Goal: Check status: Check status

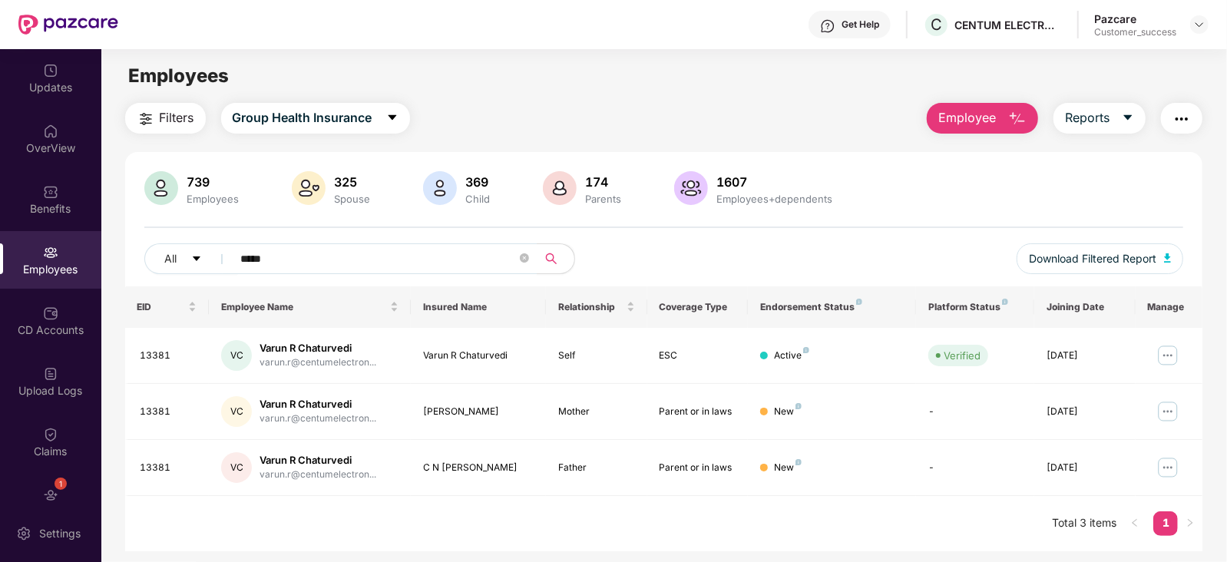
click at [960, 121] on span "Employee" at bounding box center [967, 117] width 58 height 19
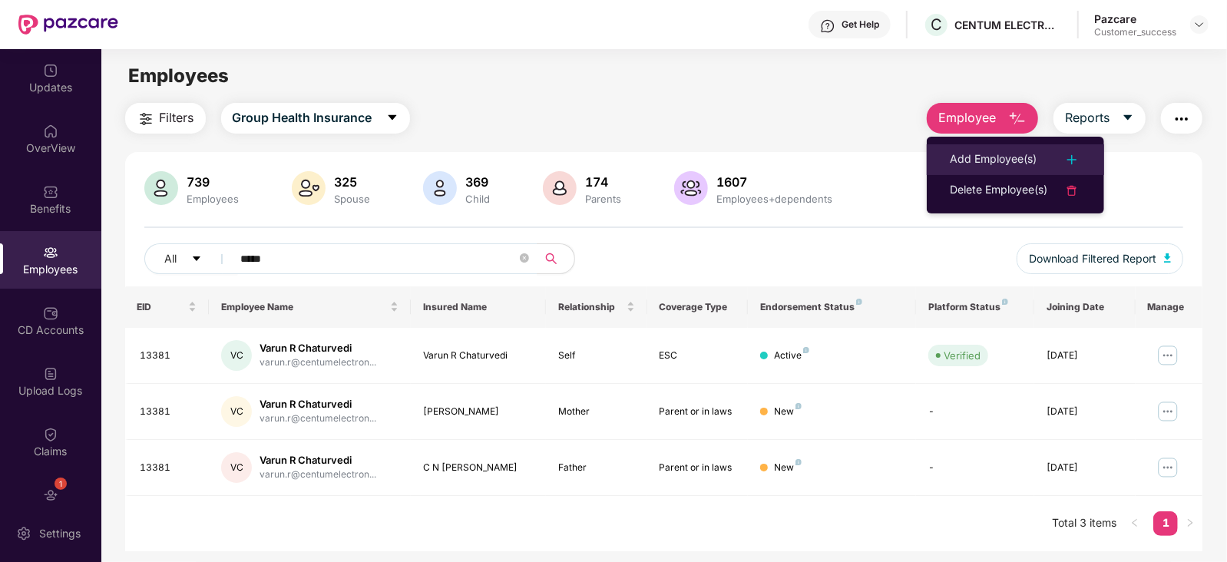
click at [1005, 151] on div "Add Employee(s)" at bounding box center [993, 160] width 87 height 18
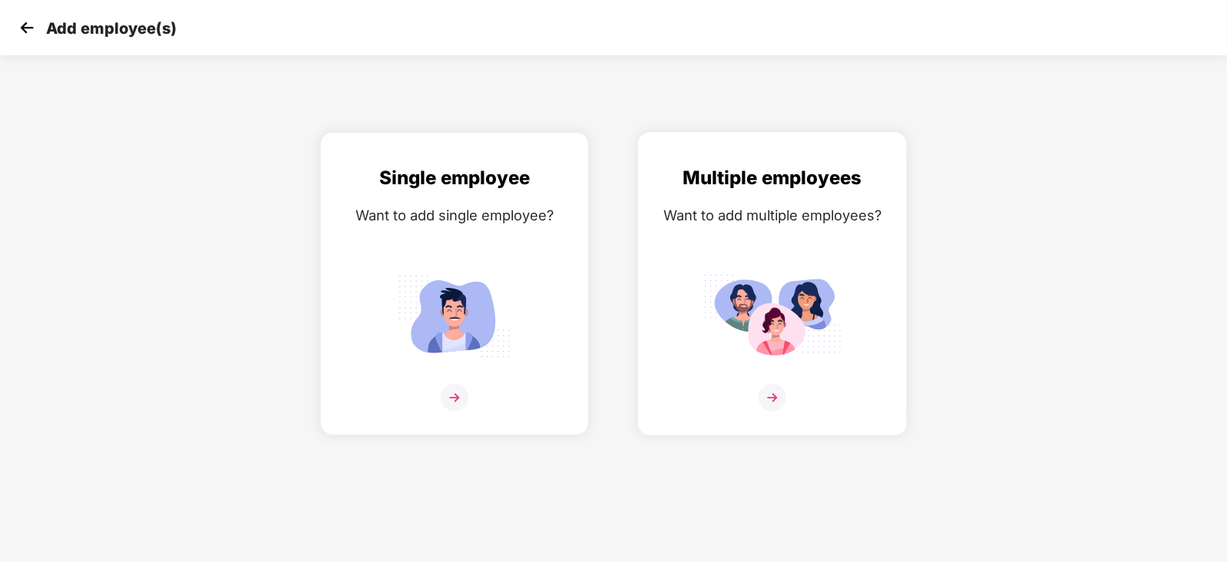
click at [776, 412] on img at bounding box center [773, 398] width 28 height 28
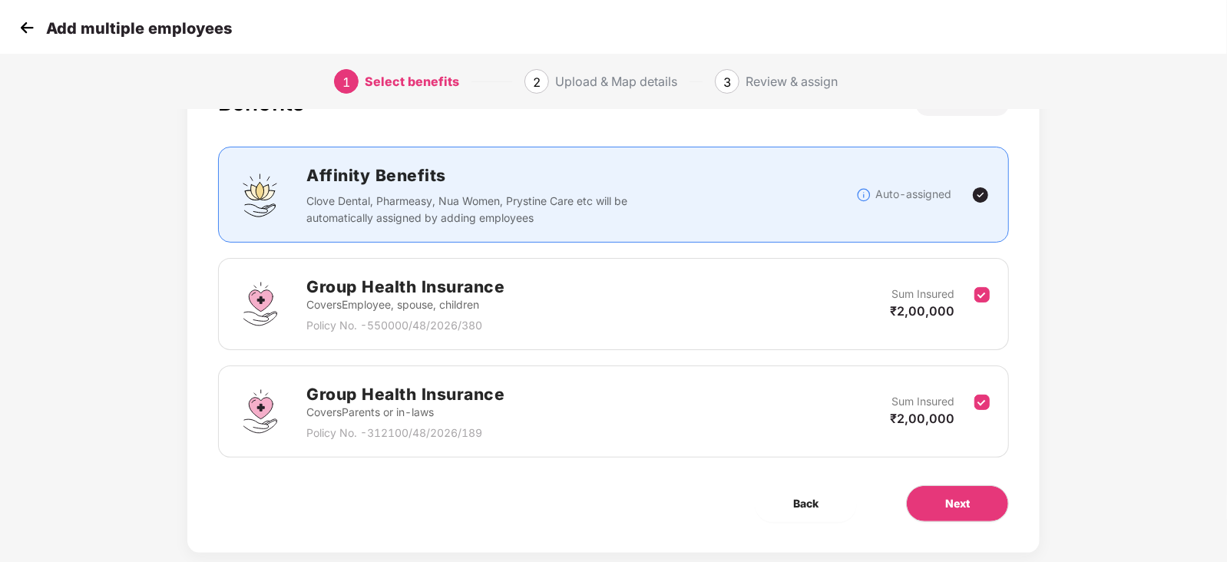
scroll to position [95, 0]
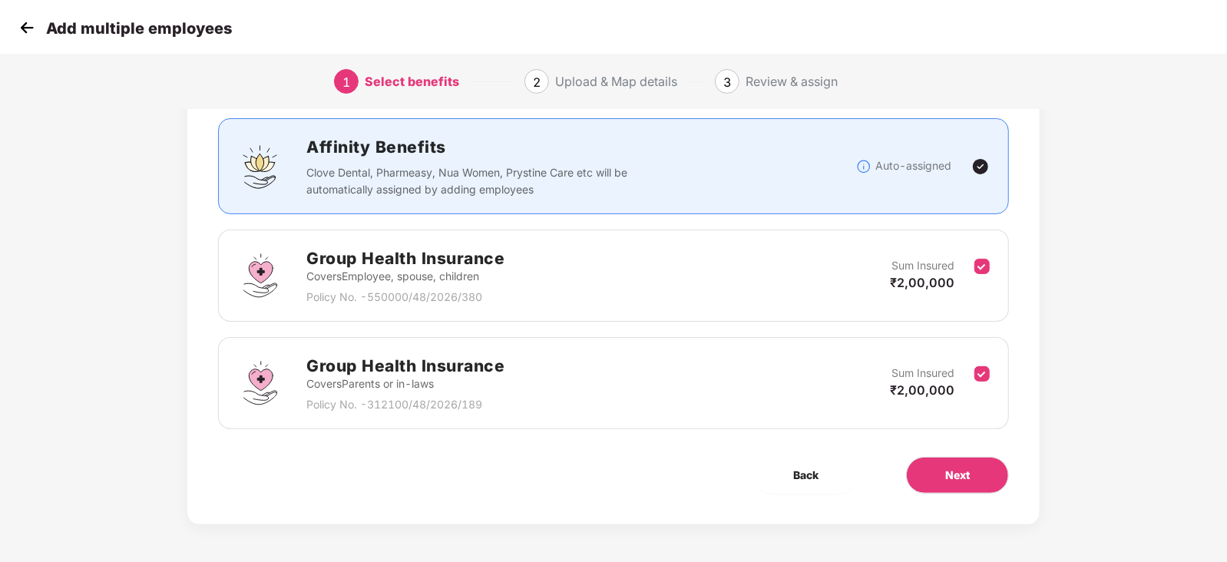
click at [27, 32] on img at bounding box center [26, 27] width 23 height 23
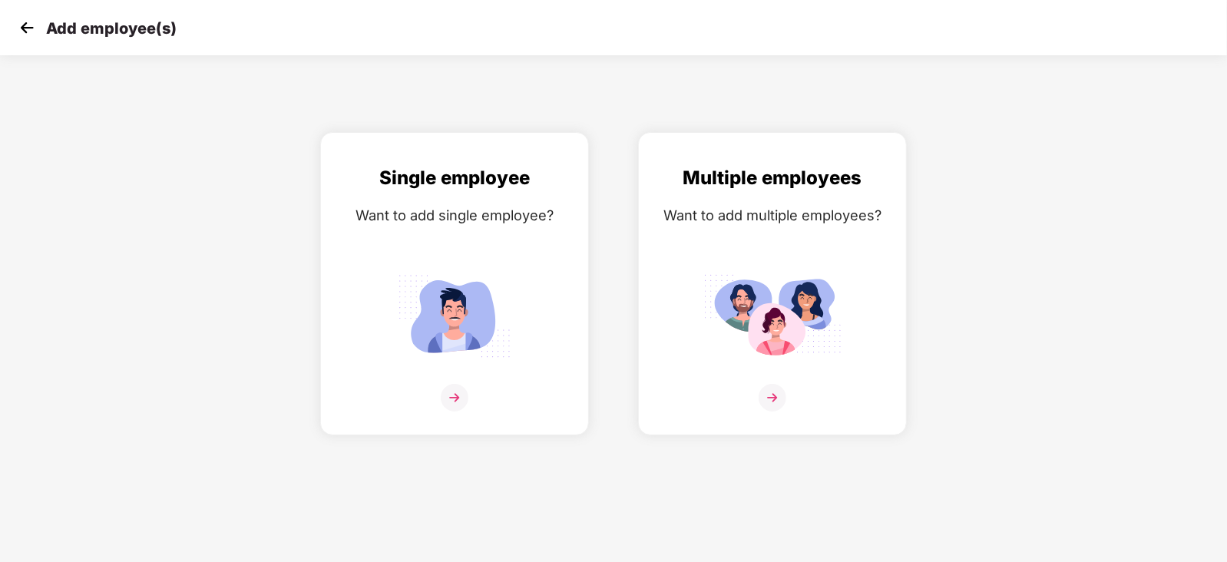
click at [18, 32] on img at bounding box center [26, 27] width 23 height 23
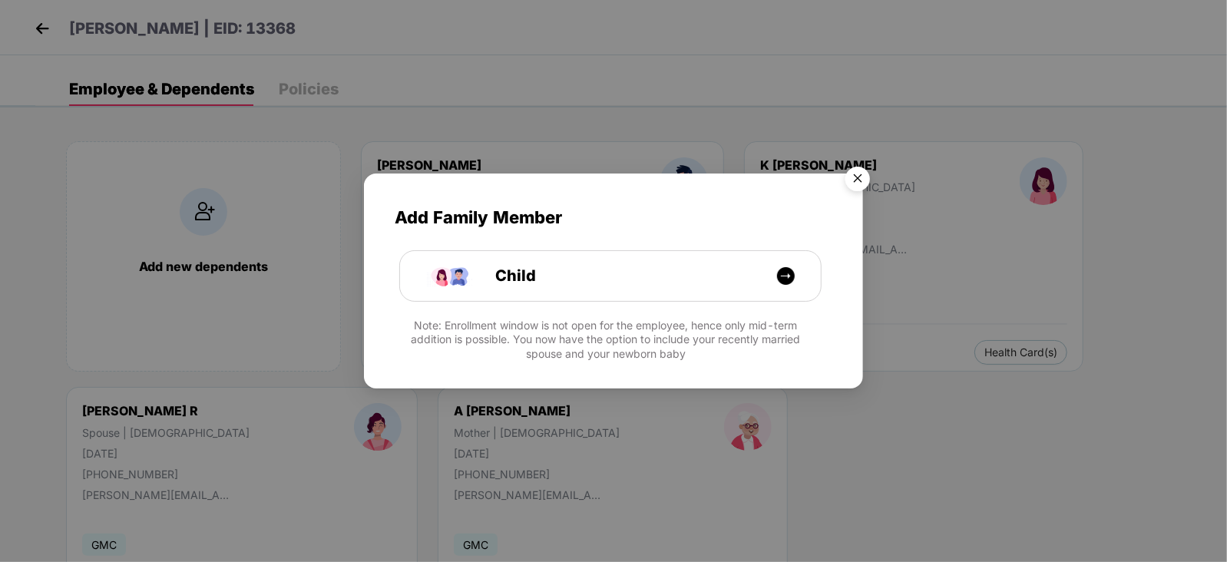
click at [861, 171] on img "Close" at bounding box center [857, 181] width 43 height 43
click at [860, 177] on img "Close" at bounding box center [857, 181] width 43 height 43
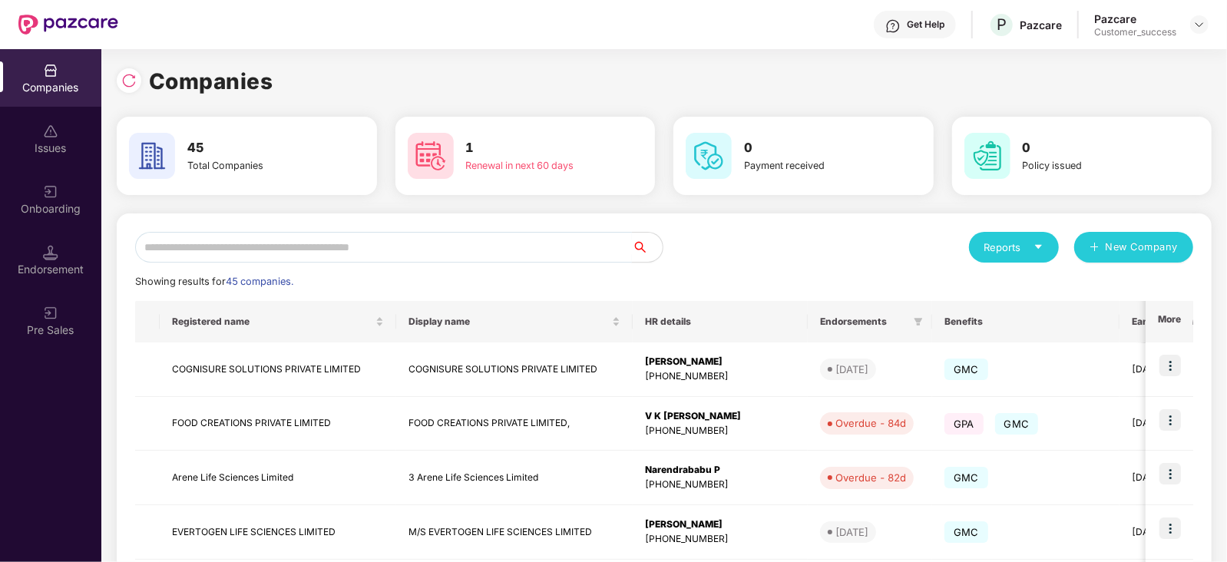
click at [194, 245] on input "text" at bounding box center [383, 247] width 497 height 31
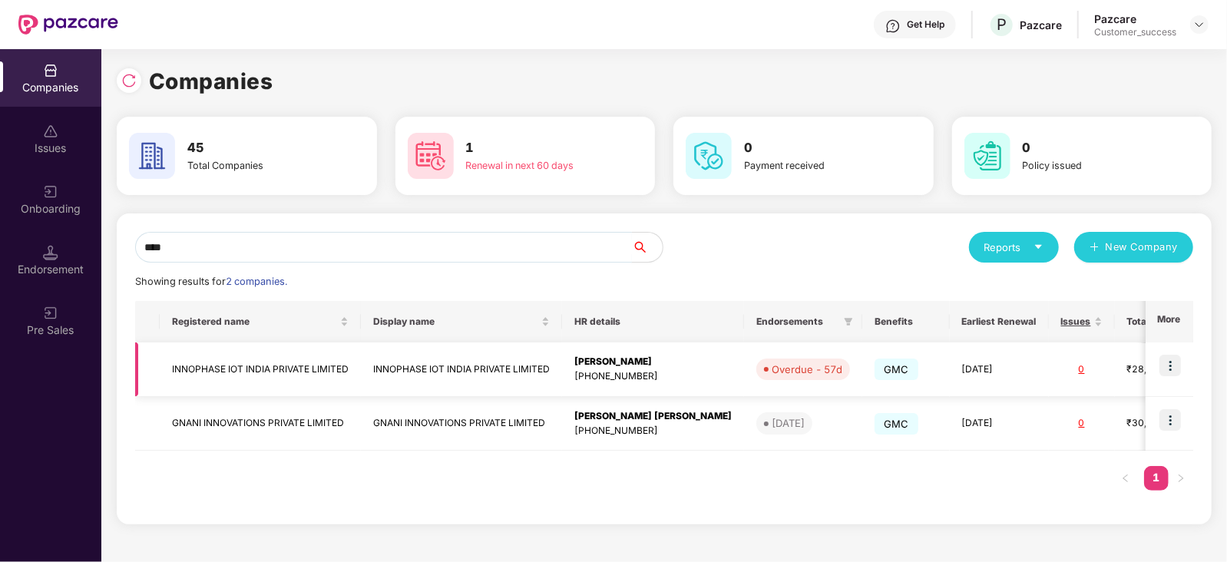
type input "****"
click at [1173, 366] on img at bounding box center [1171, 366] width 22 height 22
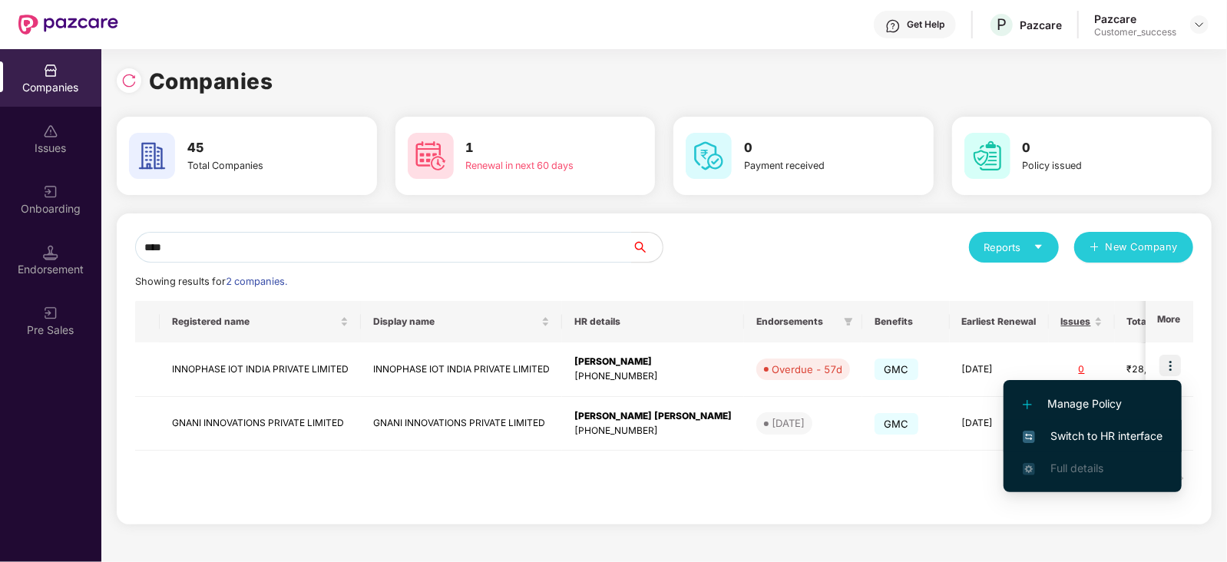
click at [1100, 433] on span "Switch to HR interface" at bounding box center [1093, 436] width 140 height 17
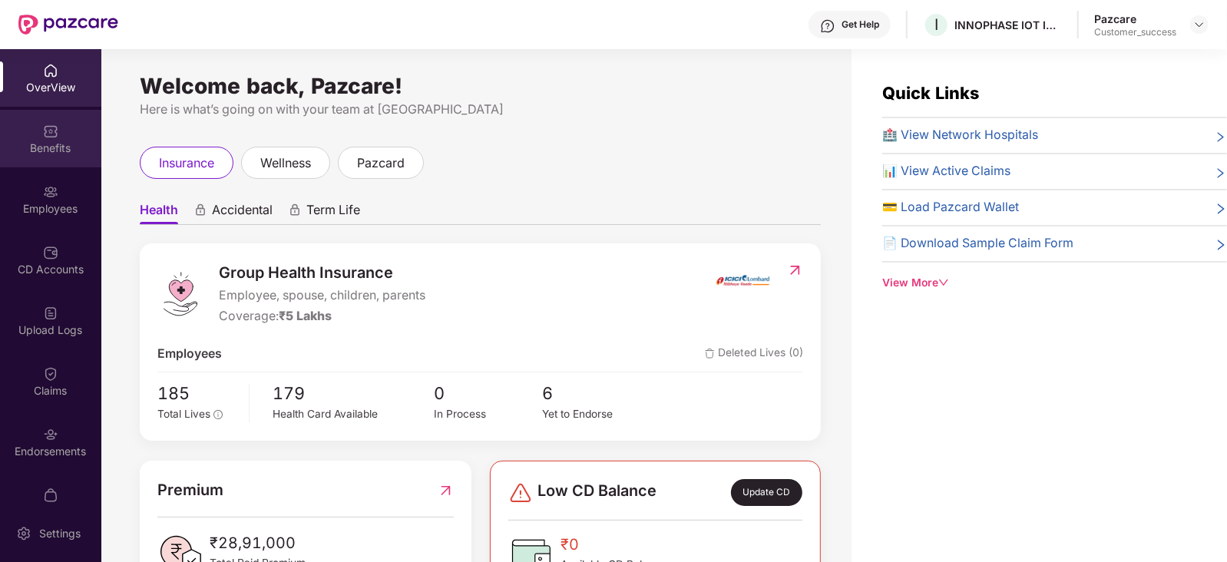
click at [54, 141] on div "Benefits" at bounding box center [50, 148] width 101 height 15
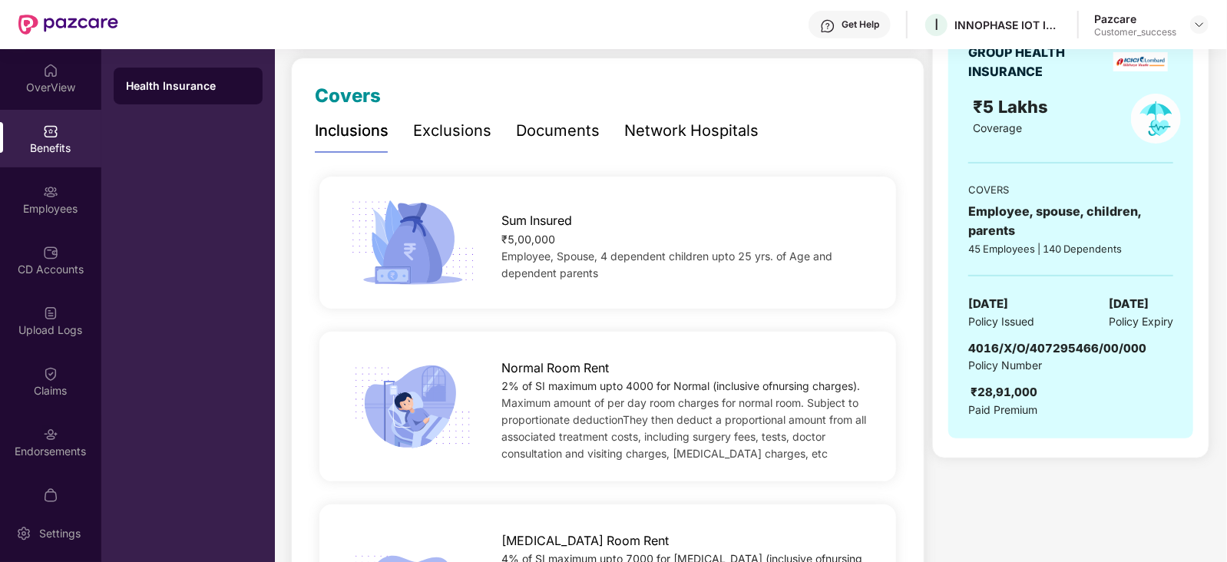
scroll to position [199, 0]
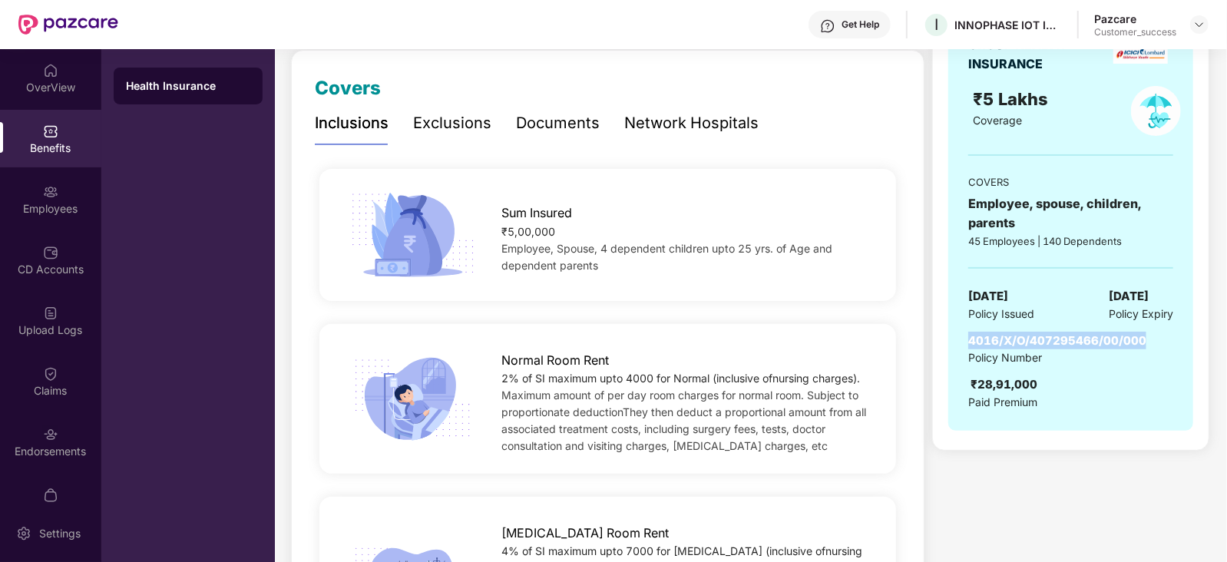
drag, startPoint x: 1147, startPoint y: 342, endPoint x: 965, endPoint y: 339, distance: 181.3
click at [965, 339] on div "GROUP HEALTH INSURANCE ₹5 Lakhs Coverage COVERS Employee, spouse, children, par…" at bounding box center [1070, 222] width 245 height 415
copy span "4016/X/O/407295466/00/000"
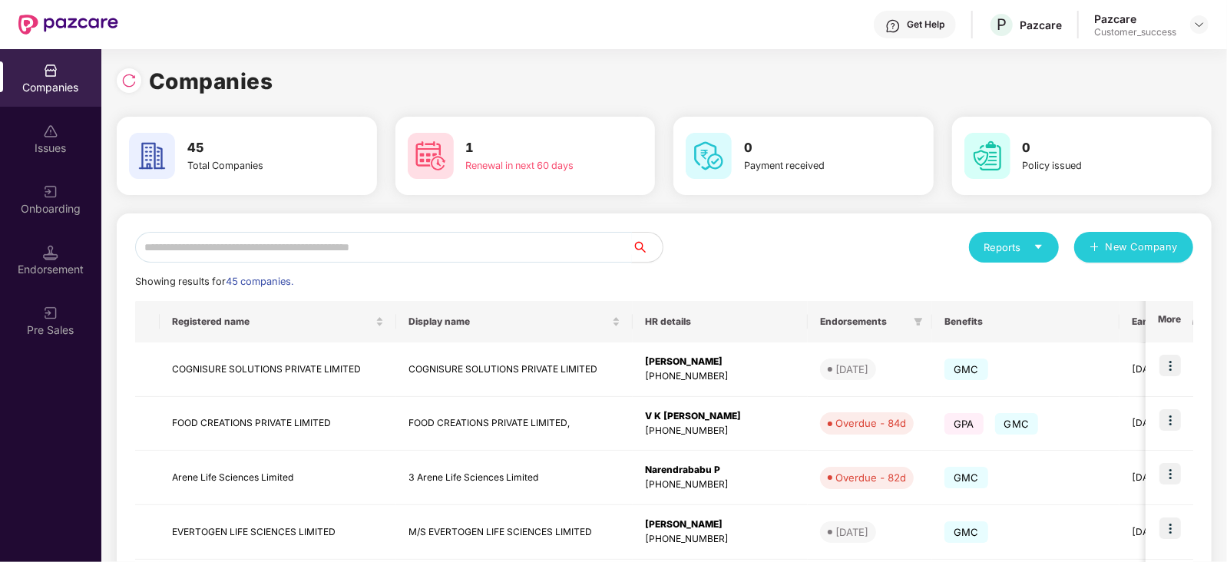
click at [265, 246] on input "text" at bounding box center [383, 247] width 497 height 31
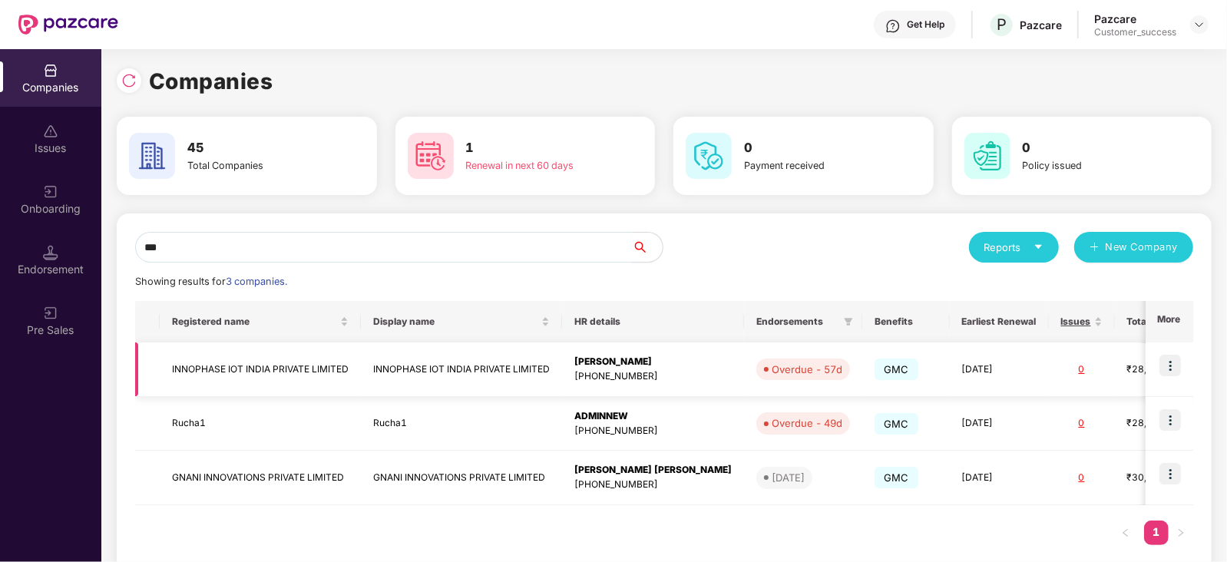
type input "***"
click at [1163, 359] on img at bounding box center [1171, 366] width 22 height 22
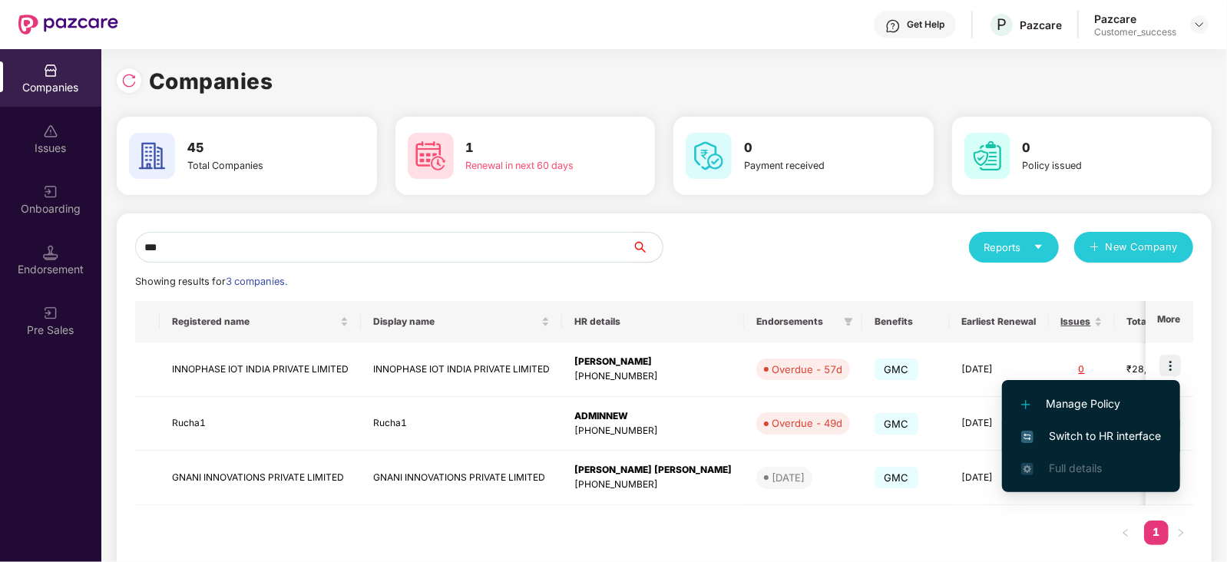
click at [1122, 428] on span "Switch to HR interface" at bounding box center [1091, 436] width 140 height 17
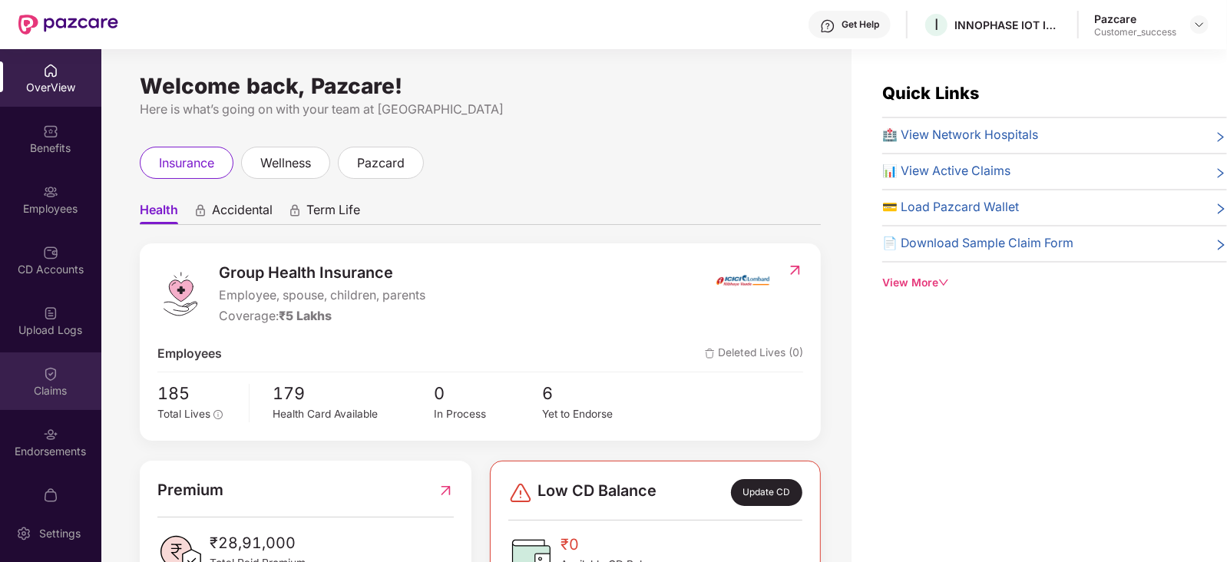
click at [47, 376] on img at bounding box center [50, 373] width 15 height 15
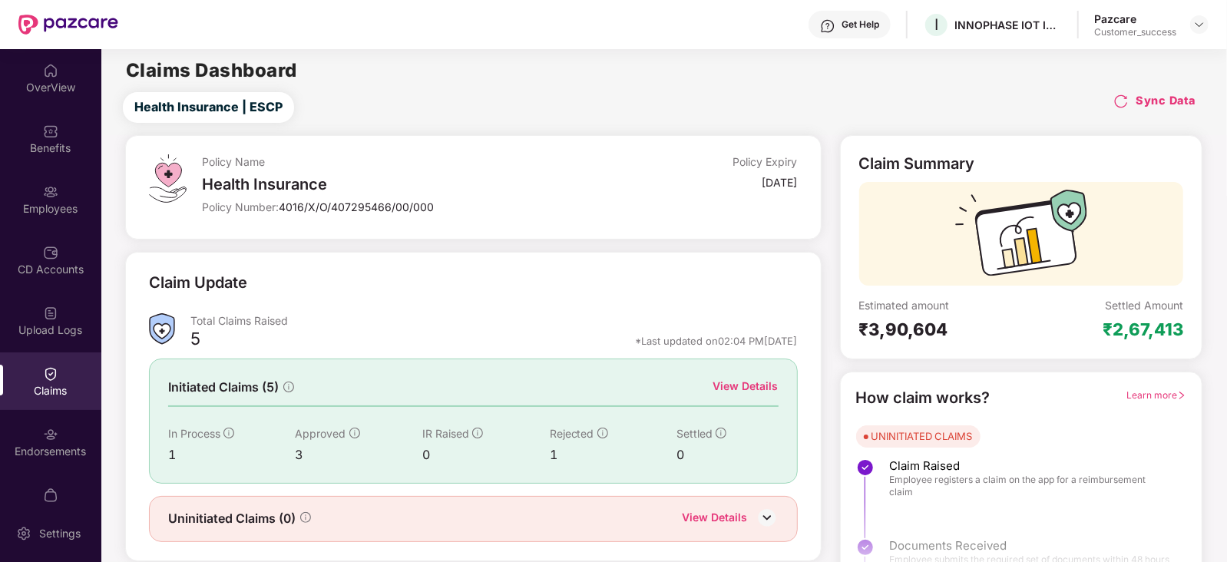
scroll to position [38, 0]
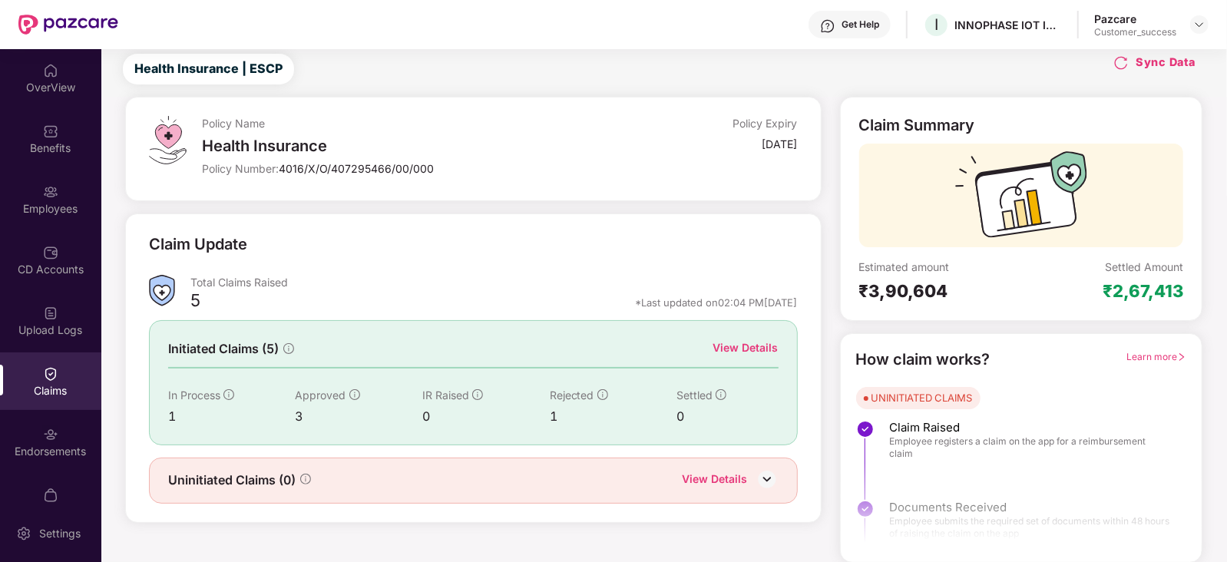
click at [757, 348] on div "View Details" at bounding box center [745, 347] width 65 height 17
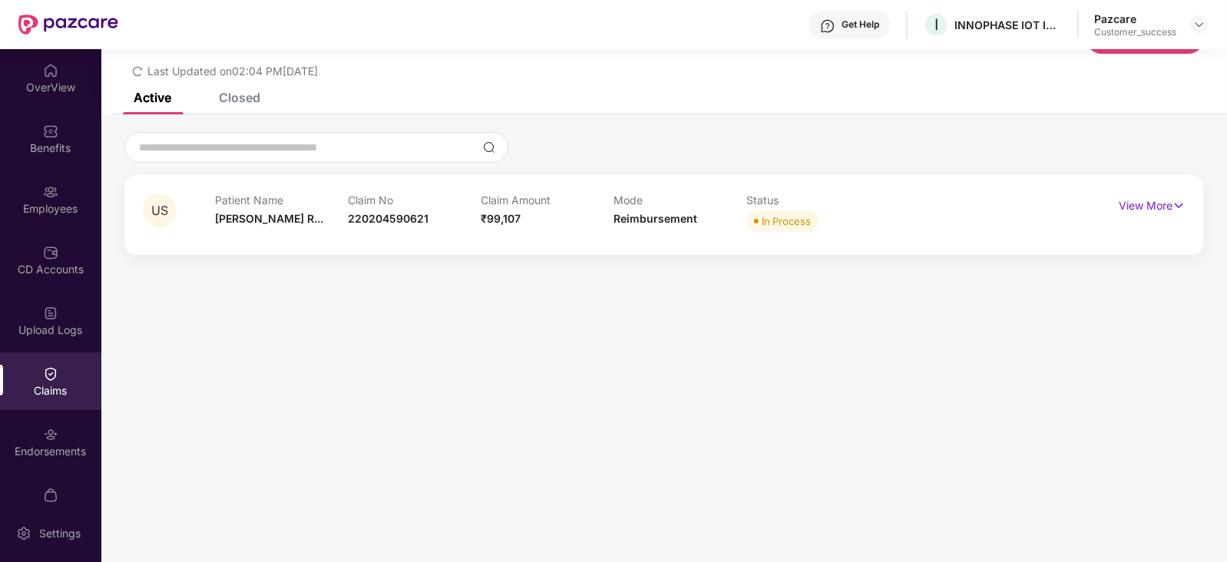
scroll to position [0, 0]
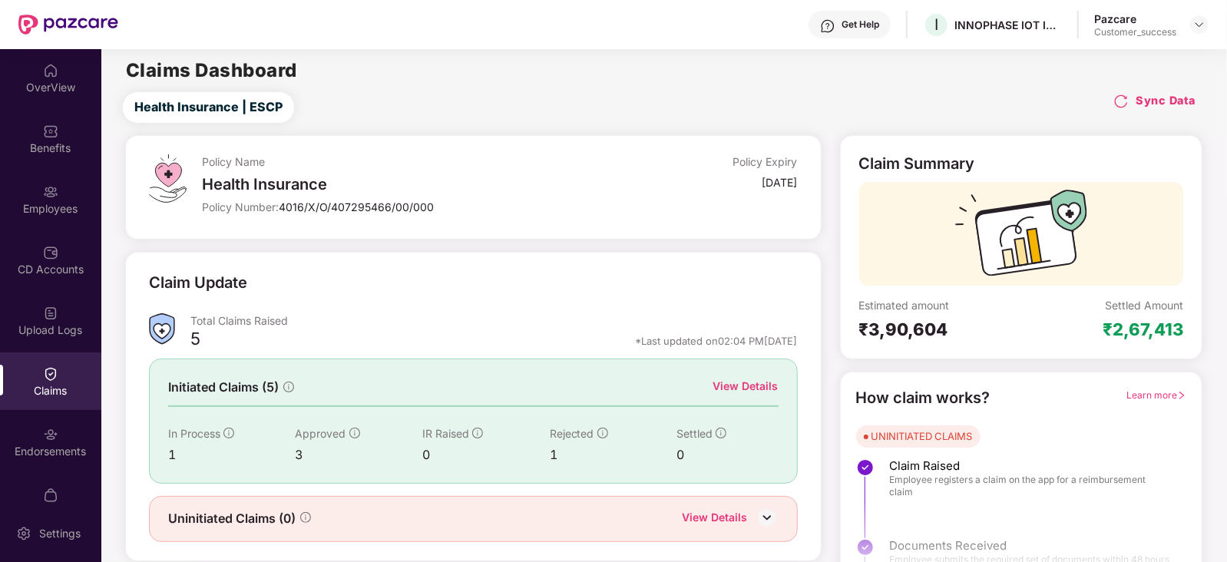
scroll to position [38, 0]
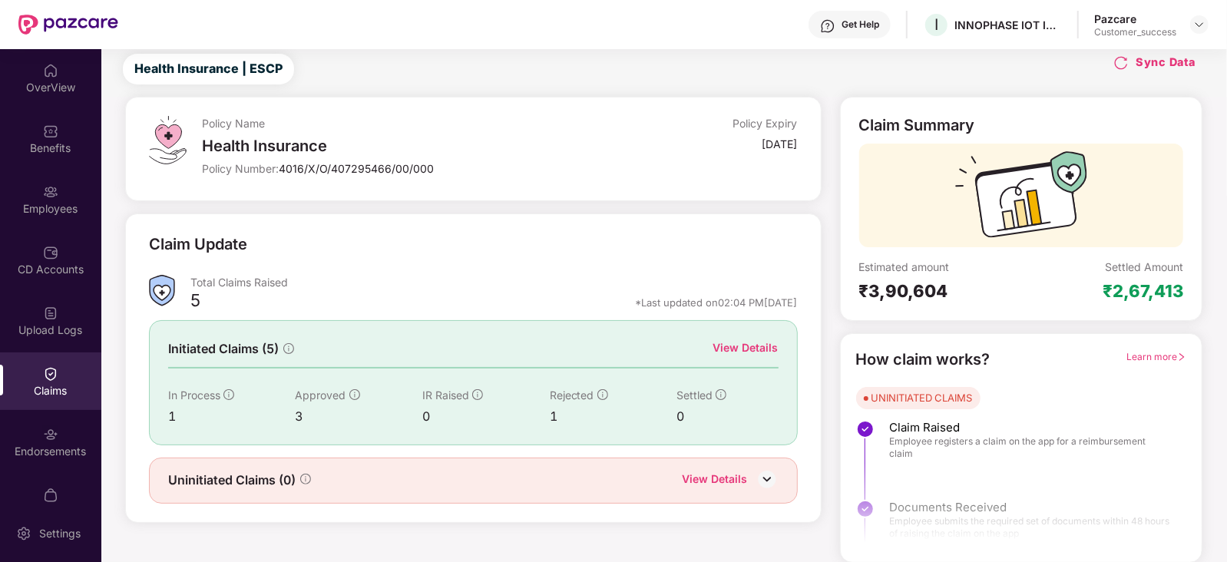
click at [723, 472] on div "View Details" at bounding box center [715, 481] width 65 height 20
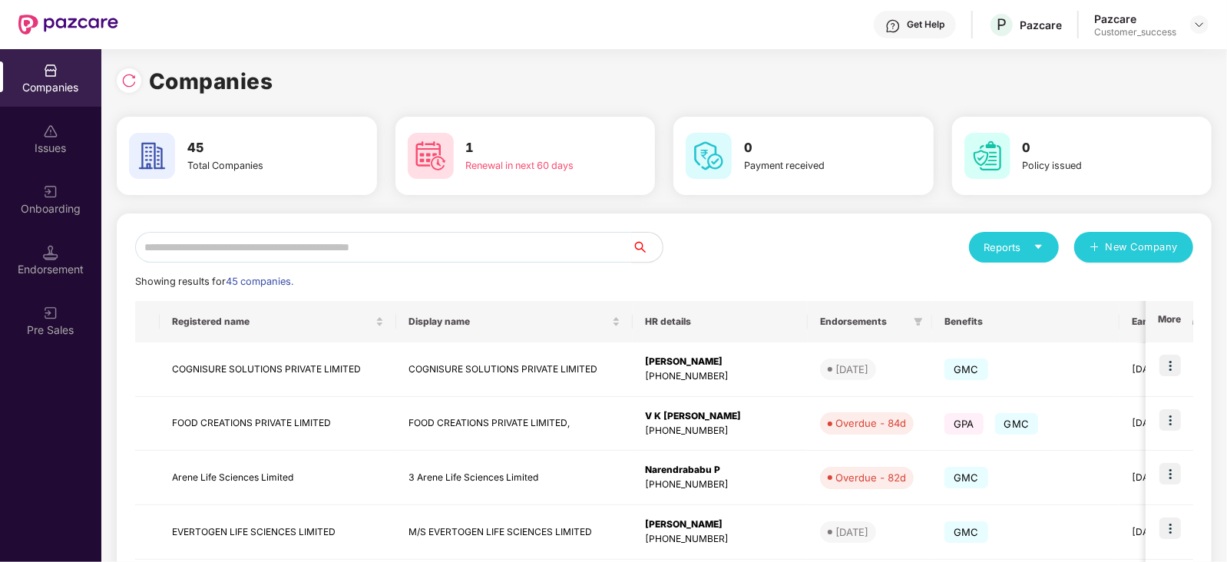
click at [264, 250] on input "text" at bounding box center [383, 247] width 497 height 31
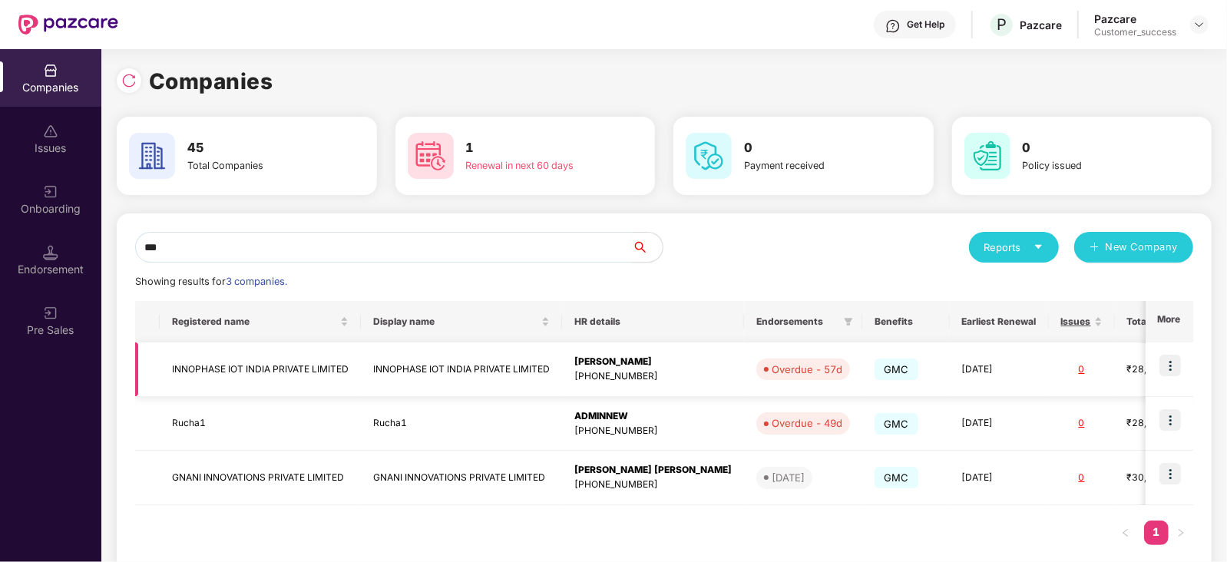
type input "***"
click at [1173, 362] on img at bounding box center [1171, 366] width 22 height 22
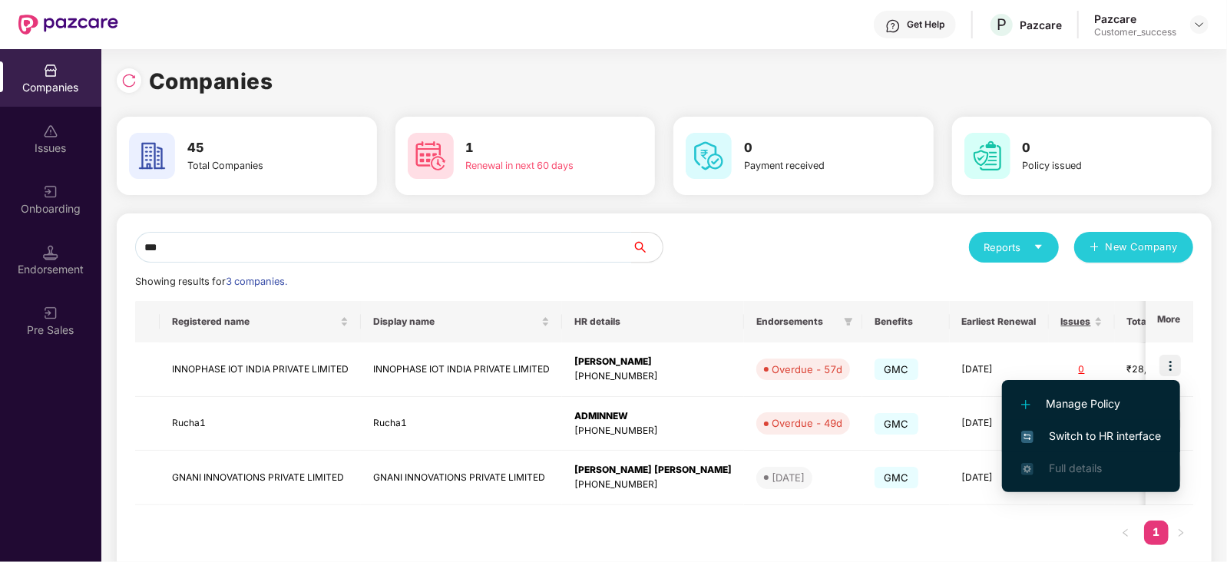
click at [1107, 442] on span "Switch to HR interface" at bounding box center [1091, 436] width 140 height 17
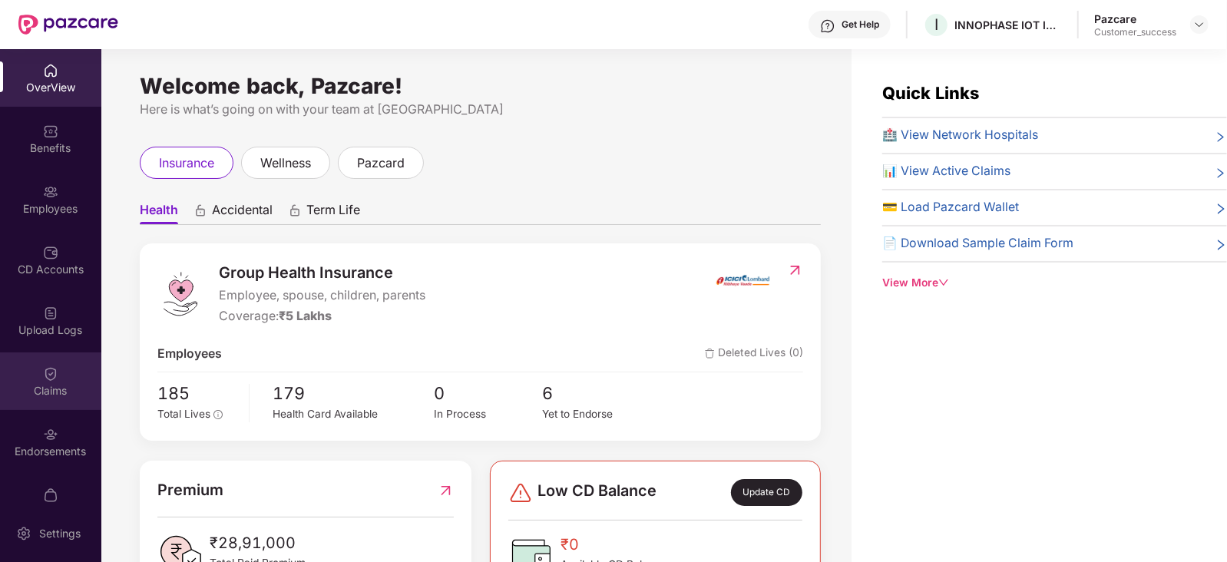
click at [50, 395] on div "Claims" at bounding box center [50, 390] width 101 height 15
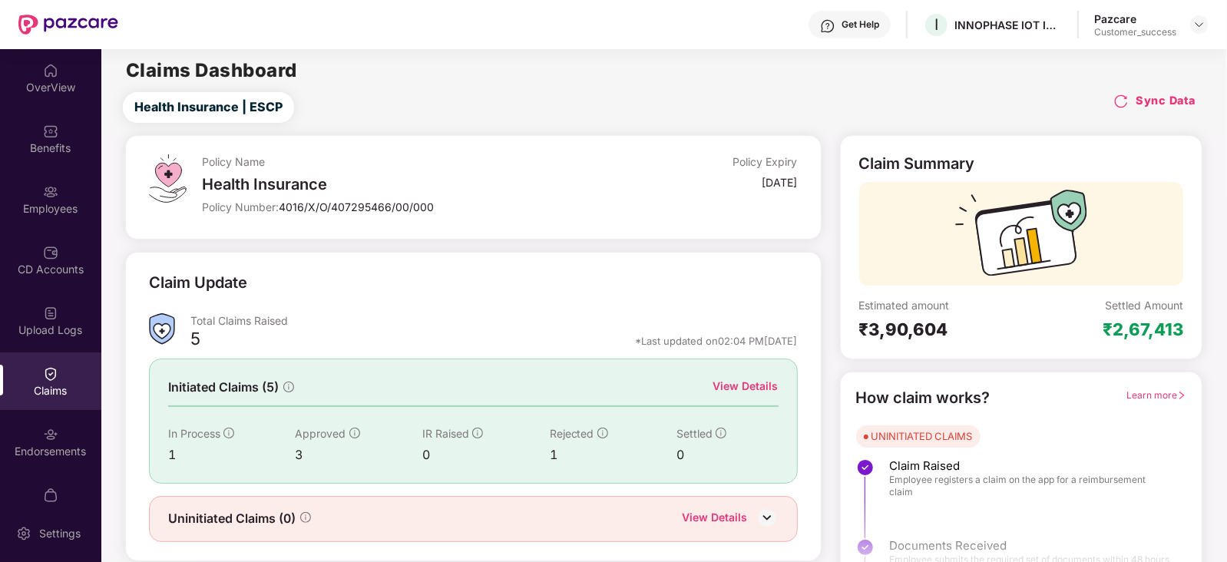
click at [1121, 104] on img at bounding box center [1121, 101] width 15 height 15
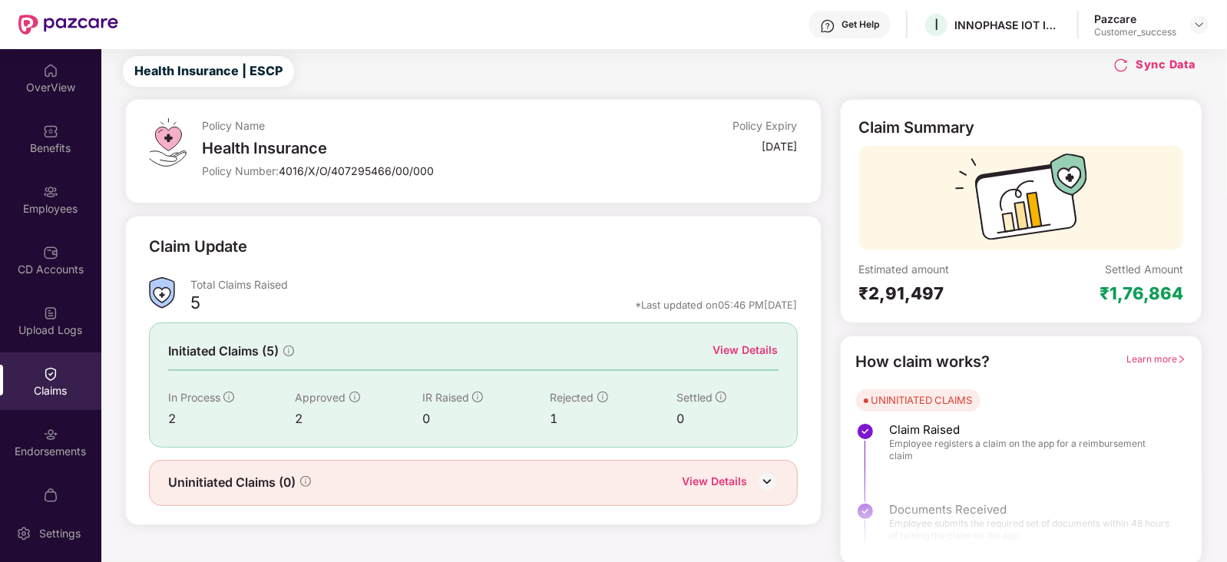
scroll to position [38, 0]
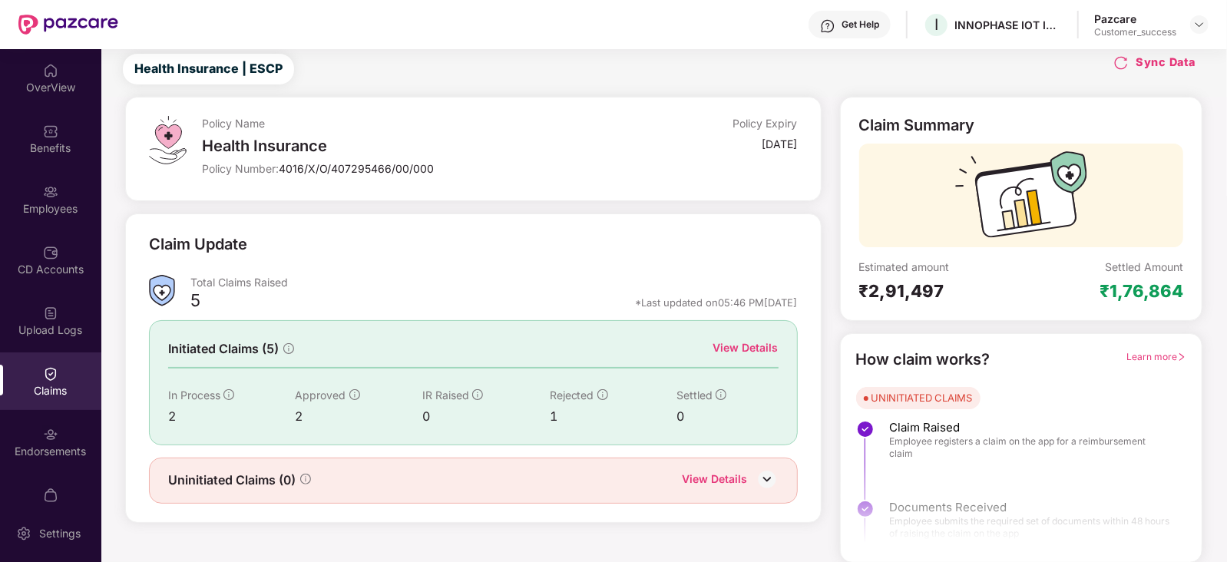
click at [749, 348] on div "View Details" at bounding box center [745, 347] width 65 height 17
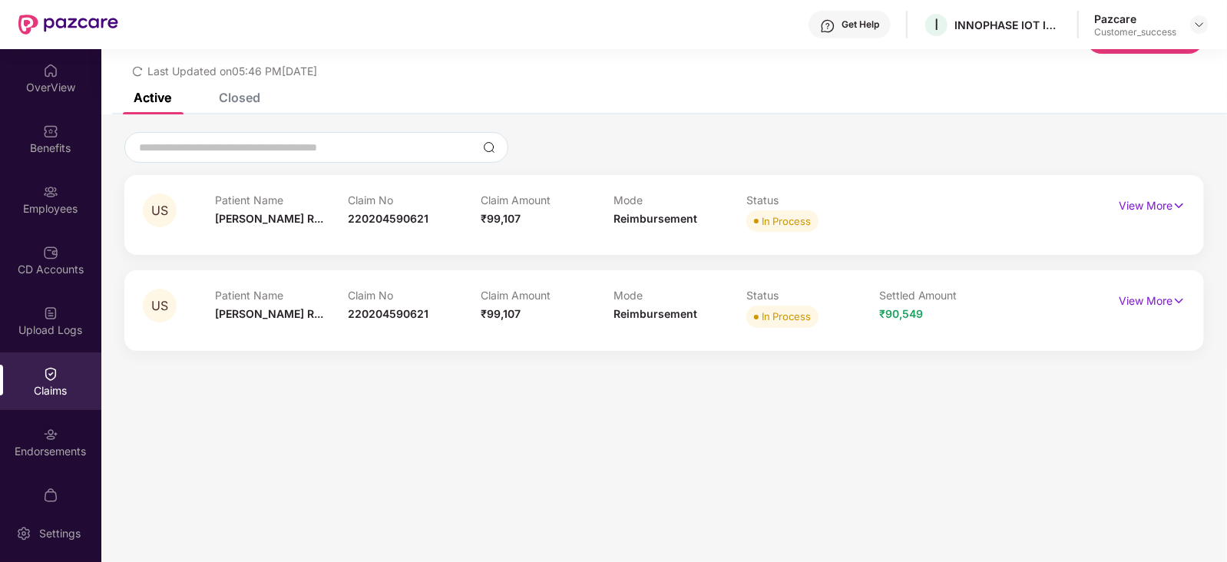
scroll to position [0, 0]
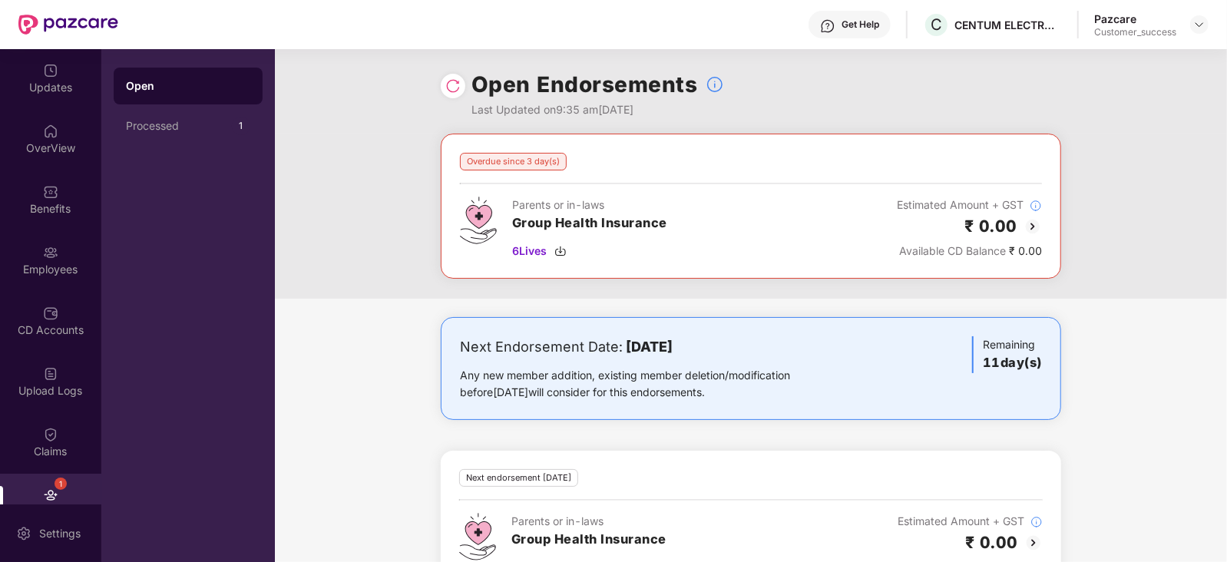
scroll to position [91, 0]
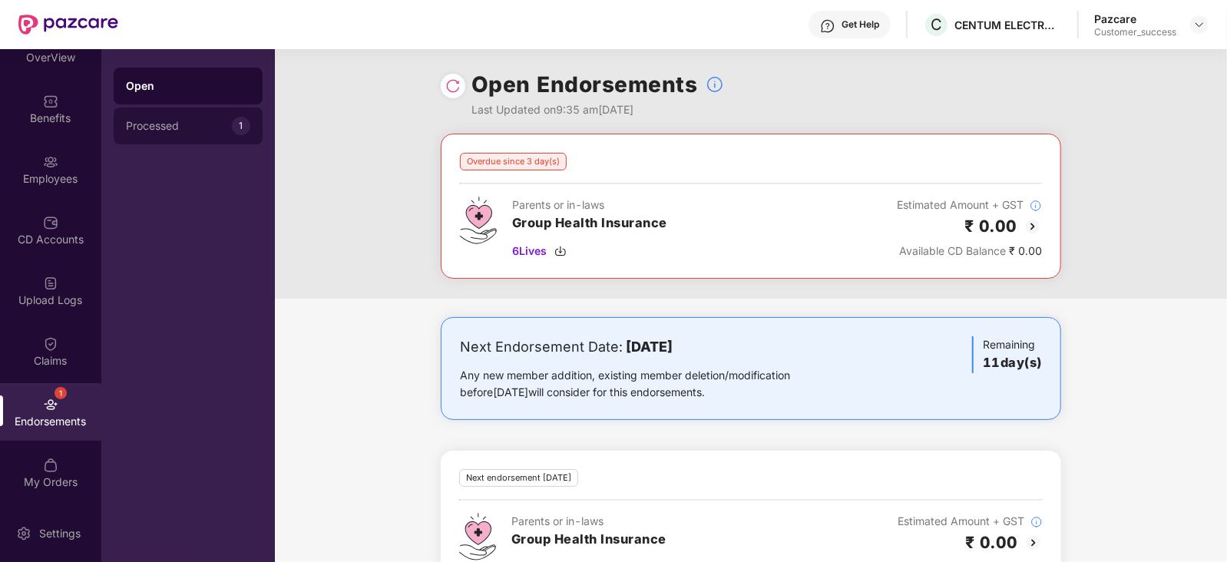
click at [196, 128] on div "Processed" at bounding box center [179, 126] width 106 height 12
